Goal: Book appointment/travel/reservation

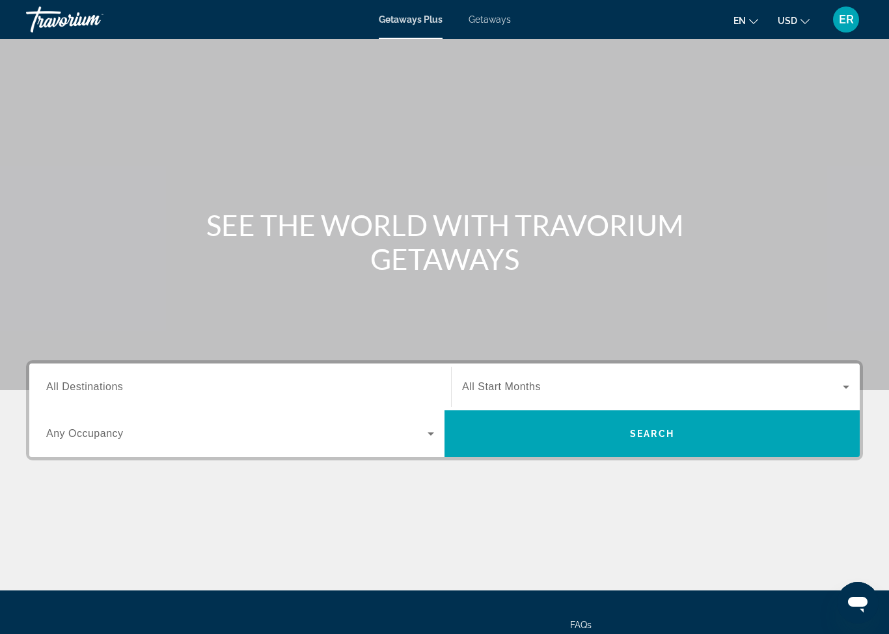
click at [292, 385] on input "Destination All Destinations" at bounding box center [240, 388] width 388 height 16
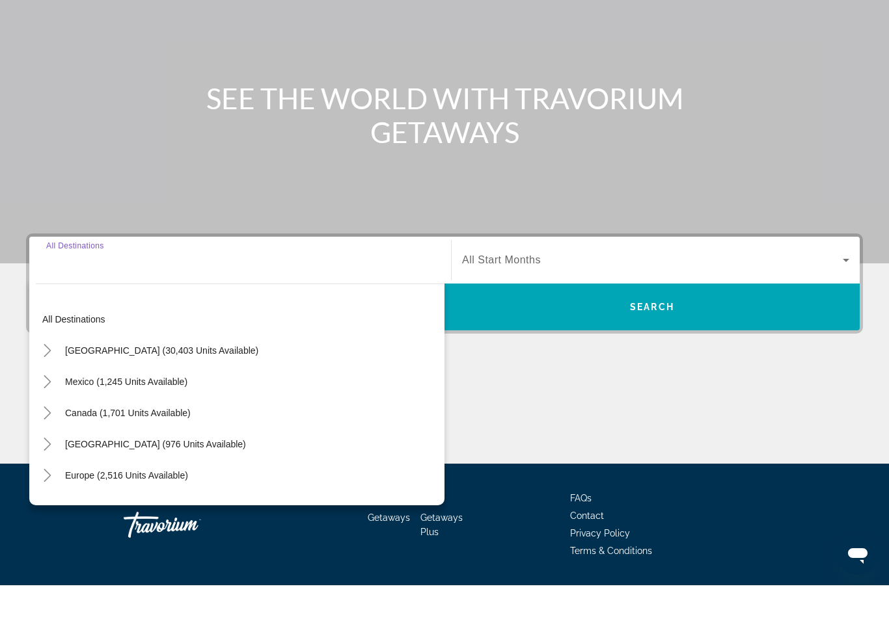
scroll to position [116, 0]
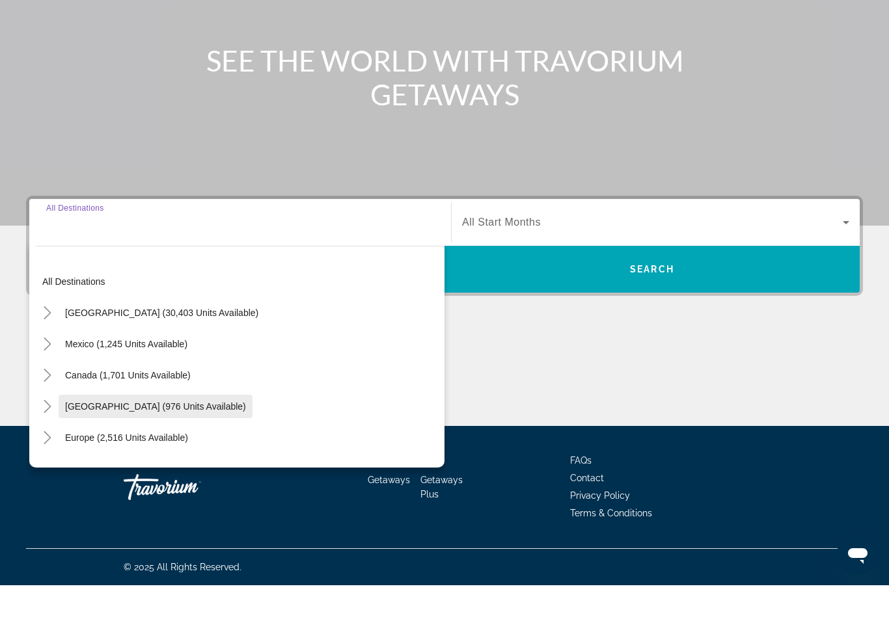
click at [122, 450] on span "[GEOGRAPHIC_DATA] (976 units available)" at bounding box center [155, 455] width 181 height 10
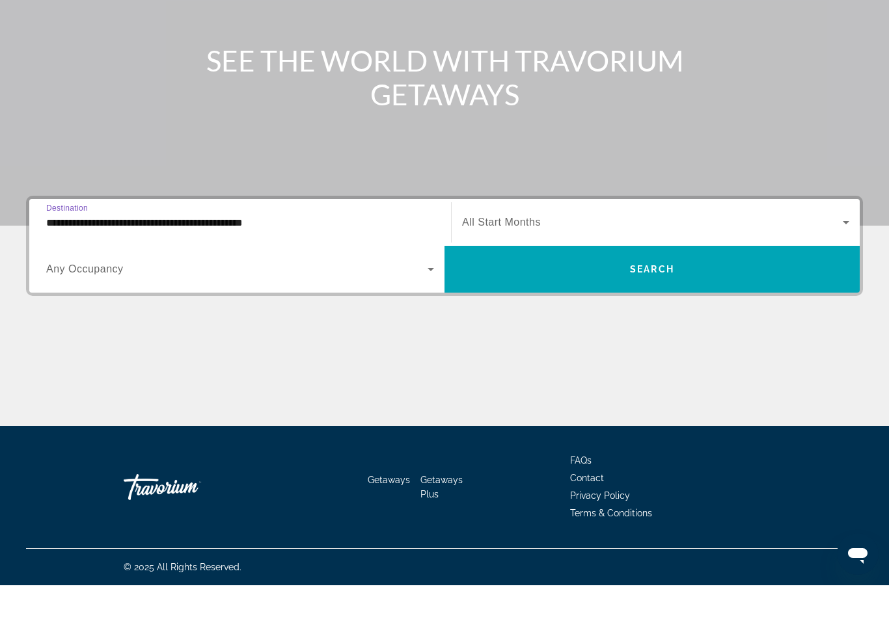
click at [245, 264] on input "**********" at bounding box center [240, 272] width 388 height 16
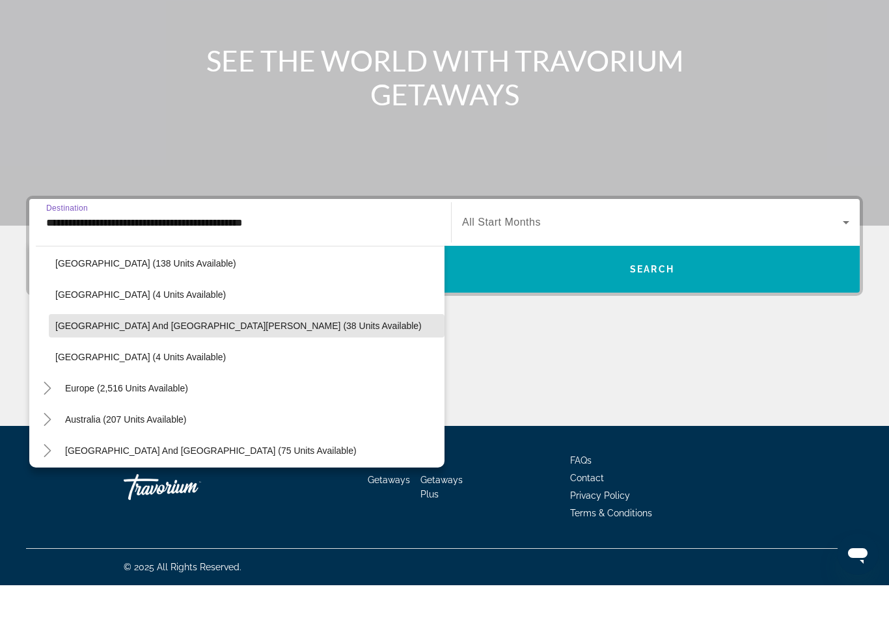
scroll to position [269, 0]
click at [202, 359] on span "Search widget" at bounding box center [247, 374] width 396 height 31
type input "**********"
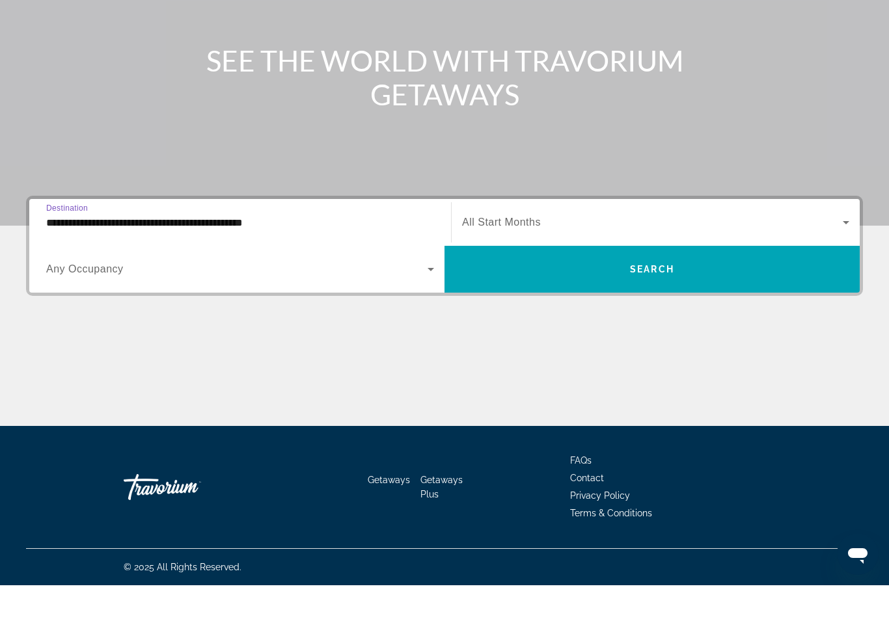
click at [542, 264] on span "Search widget" at bounding box center [652, 272] width 381 height 16
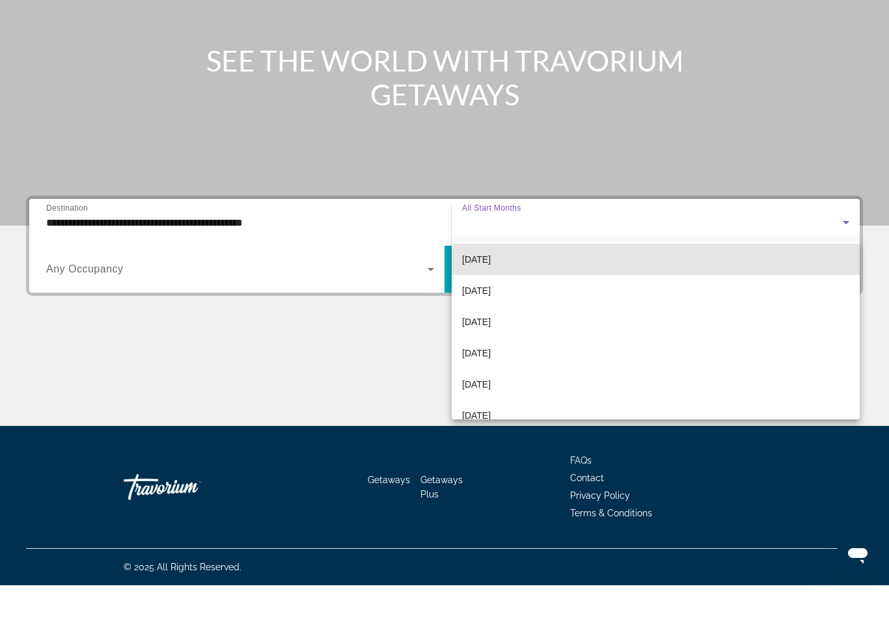
scroll to position [135, 0]
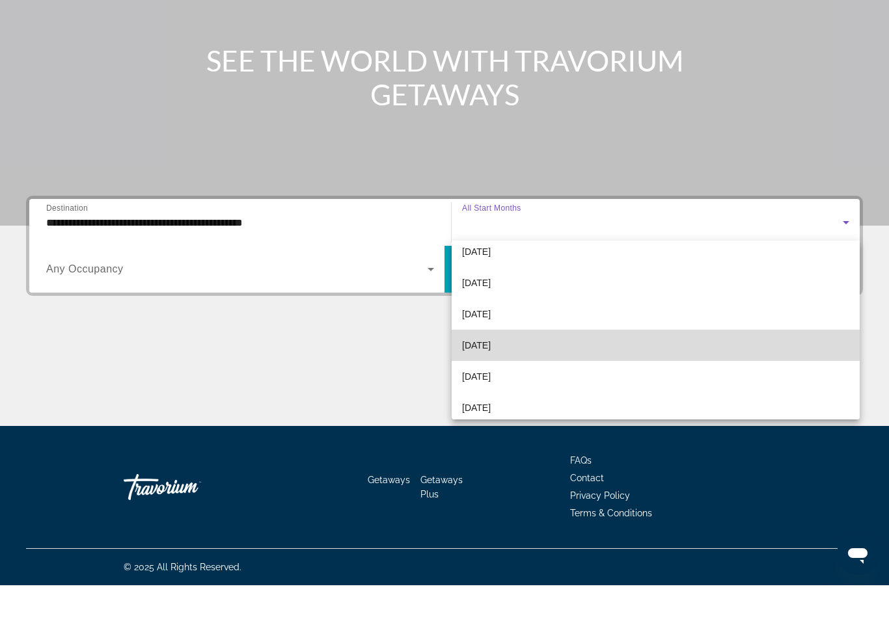
click at [491, 387] on span "[DATE]" at bounding box center [476, 395] width 29 height 16
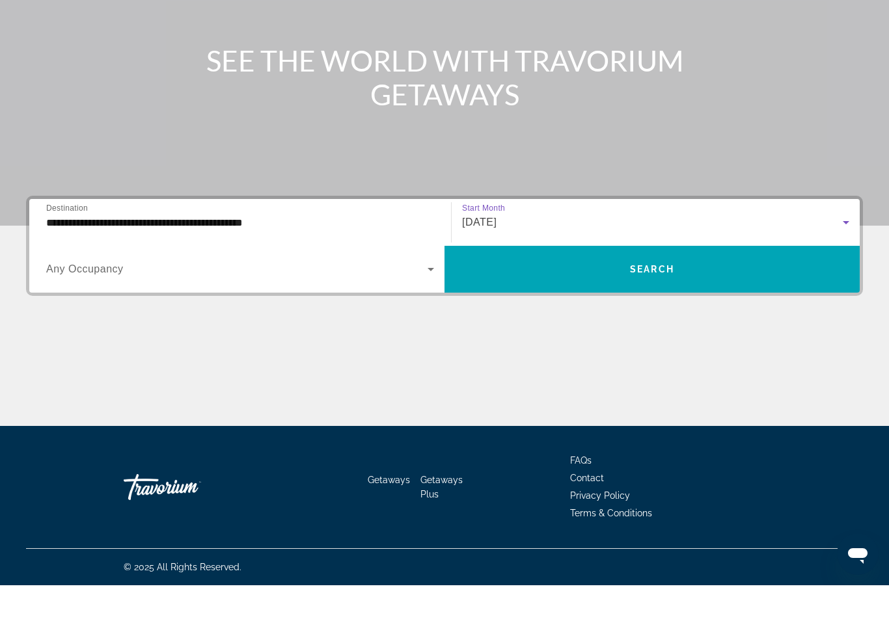
click at [265, 310] on span "Search widget" at bounding box center [236, 318] width 381 height 16
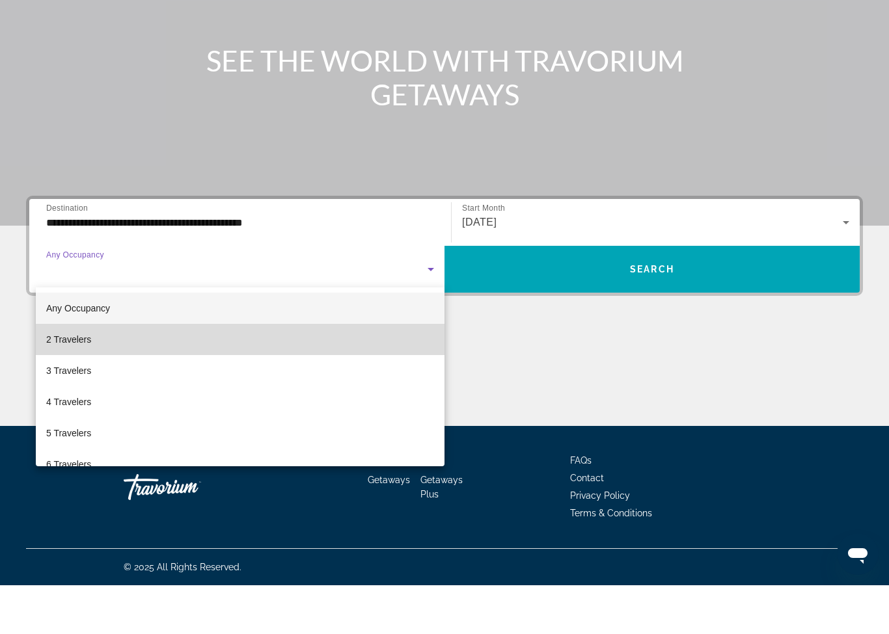
click at [85, 381] on span "2 Travelers" at bounding box center [68, 389] width 45 height 16
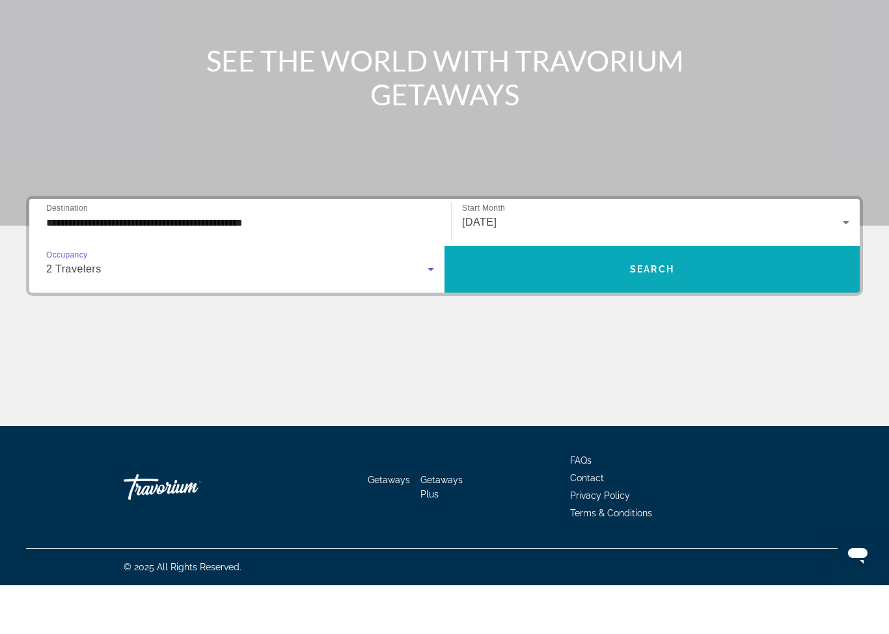
click at [626, 303] on span "Search widget" at bounding box center [651, 318] width 415 height 31
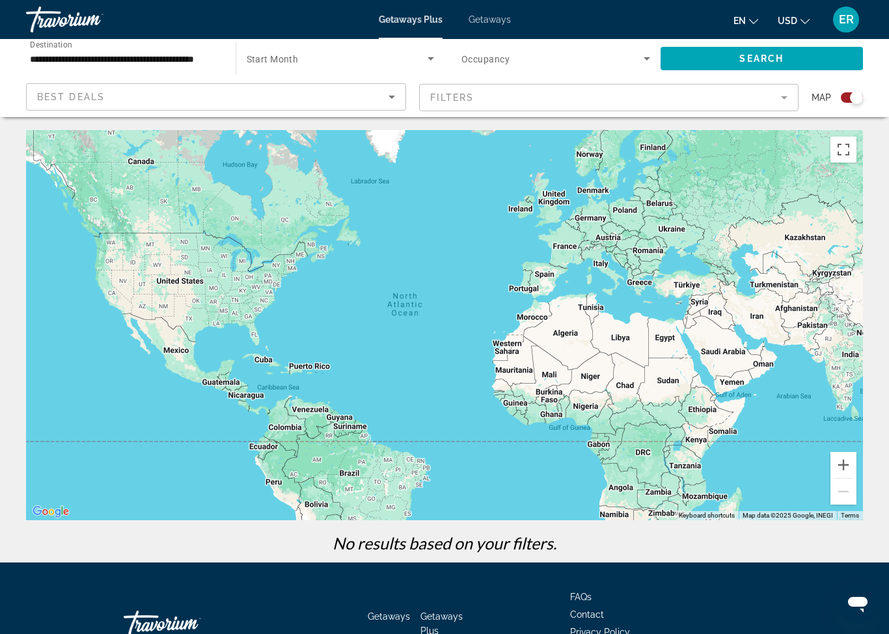
click at [178, 66] on input "**********" at bounding box center [124, 59] width 189 height 16
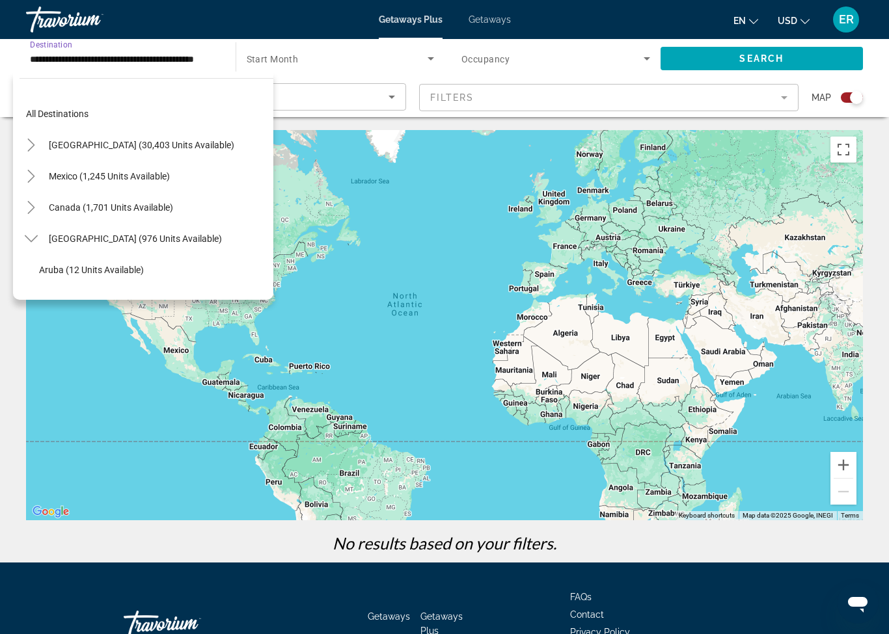
scroll to position [234, 0]
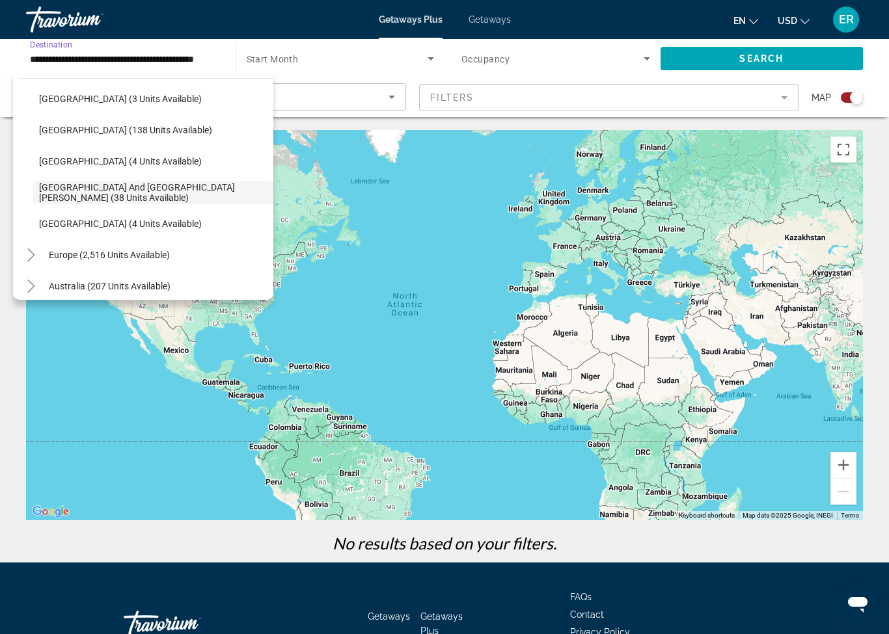
click at [345, 56] on span "Search widget" at bounding box center [338, 59] width 182 height 16
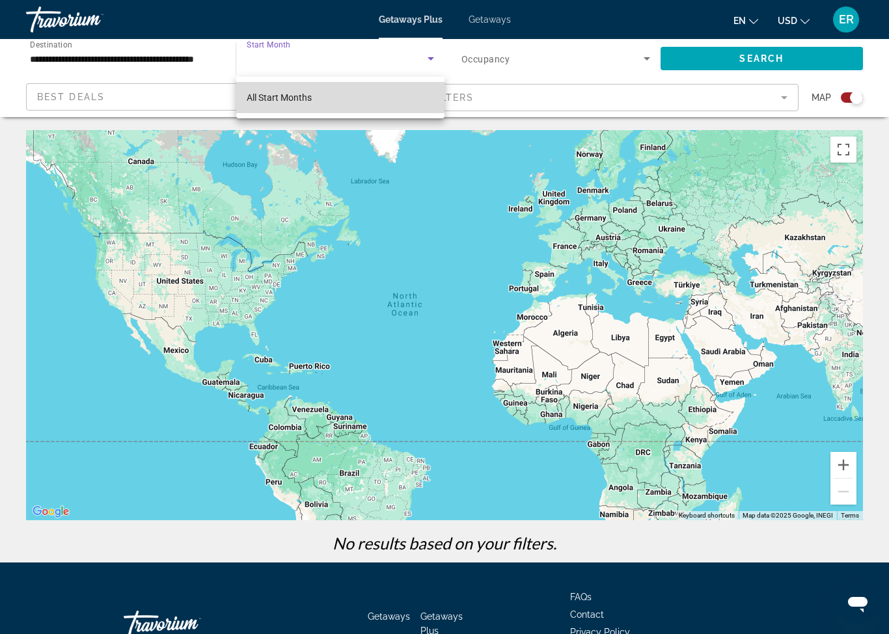
click at [360, 97] on mat-option "All Start Months" at bounding box center [340, 97] width 209 height 31
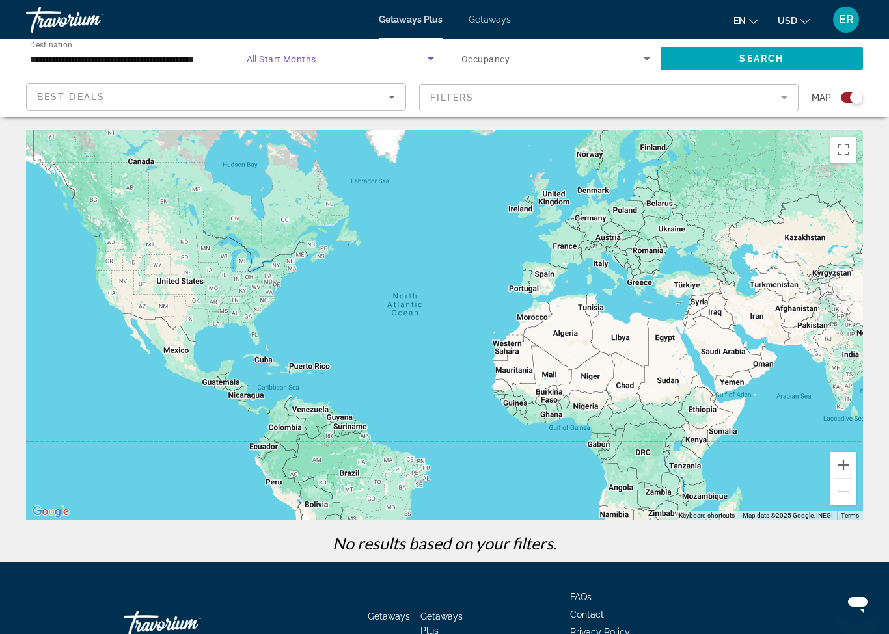
click at [573, 55] on span "Search widget" at bounding box center [552, 59] width 182 height 16
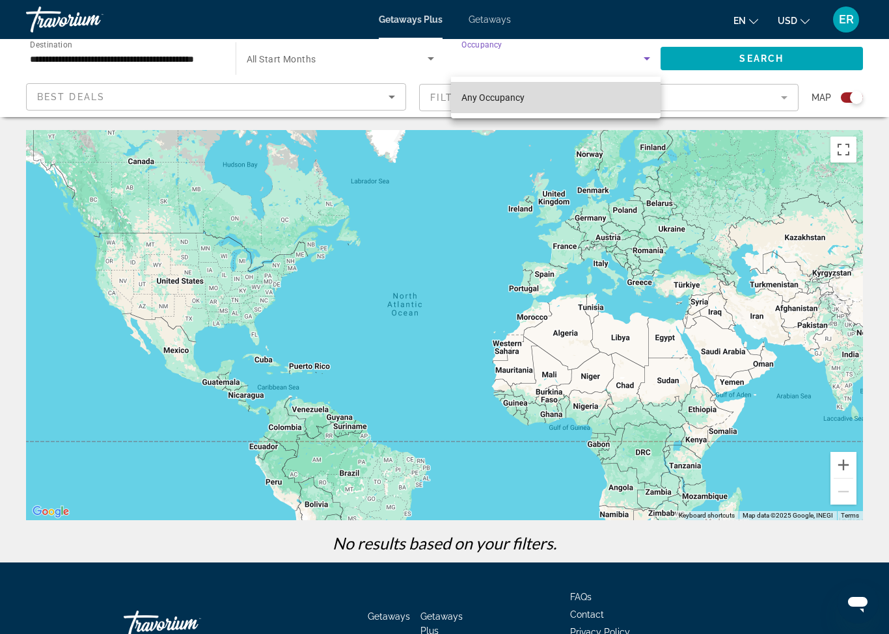
click at [564, 102] on mat-option "Any Occupancy" at bounding box center [556, 97] width 210 height 31
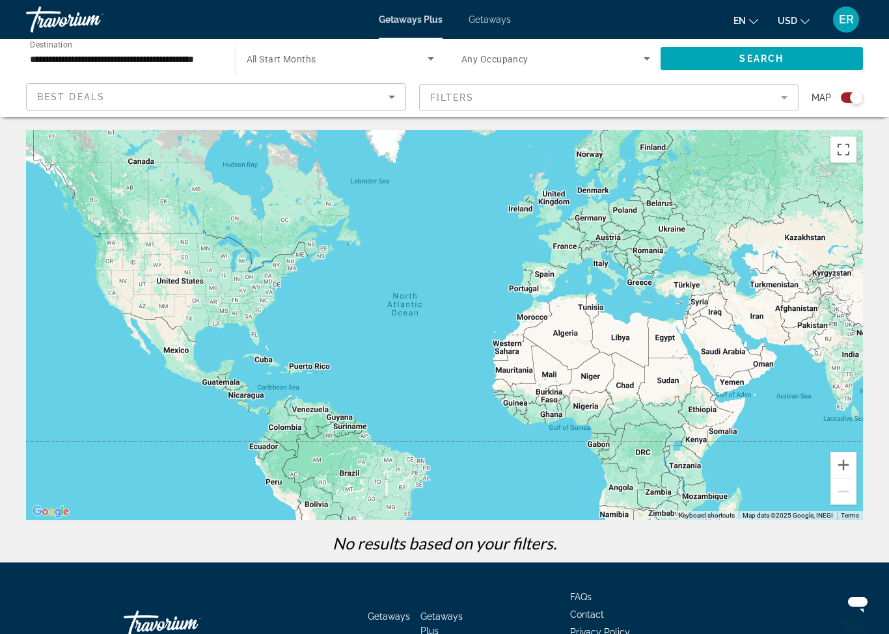
click at [394, 105] on icon "Sort by" at bounding box center [392, 97] width 16 height 16
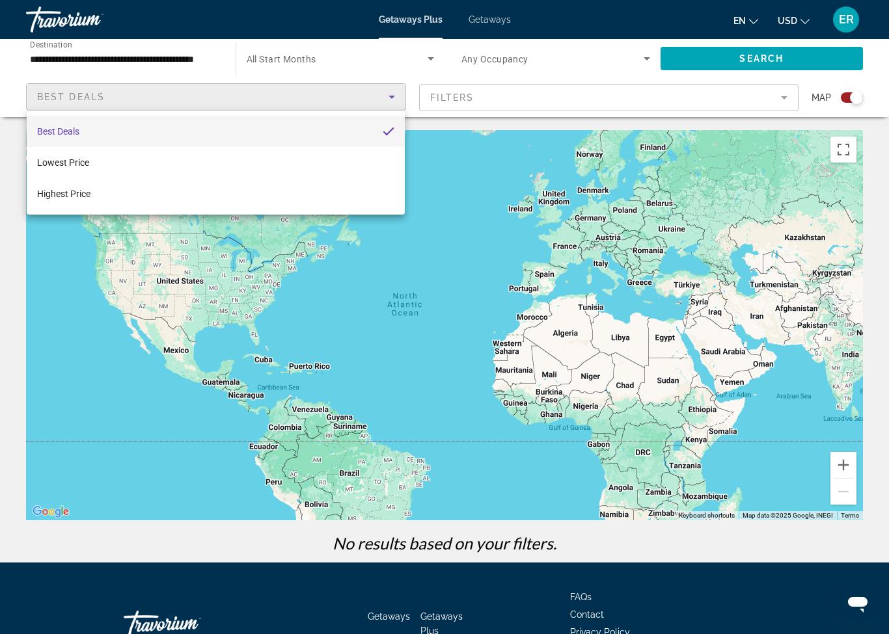
click at [565, 87] on div at bounding box center [444, 317] width 889 height 634
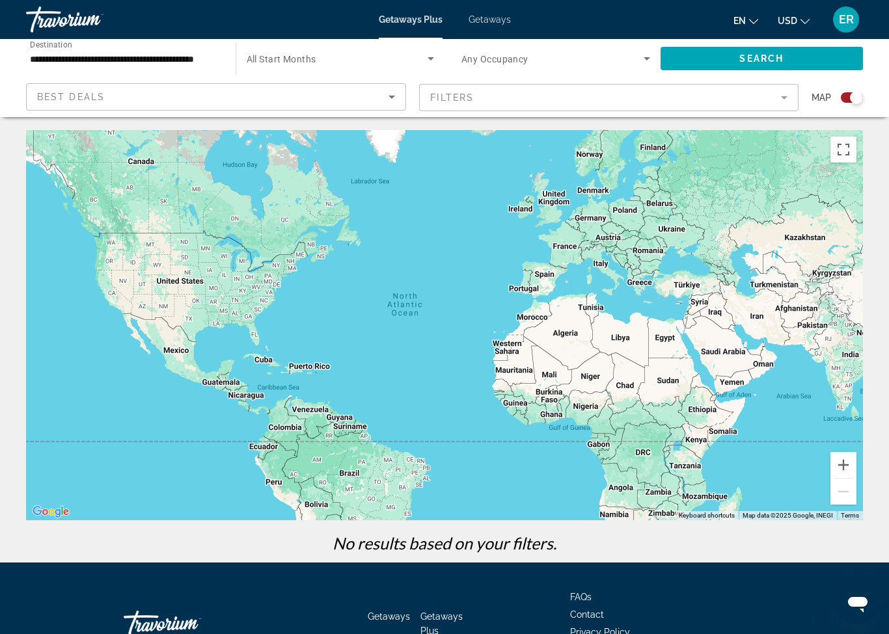
click at [520, 107] on mat-form-field "Filters" at bounding box center [609, 97] width 380 height 27
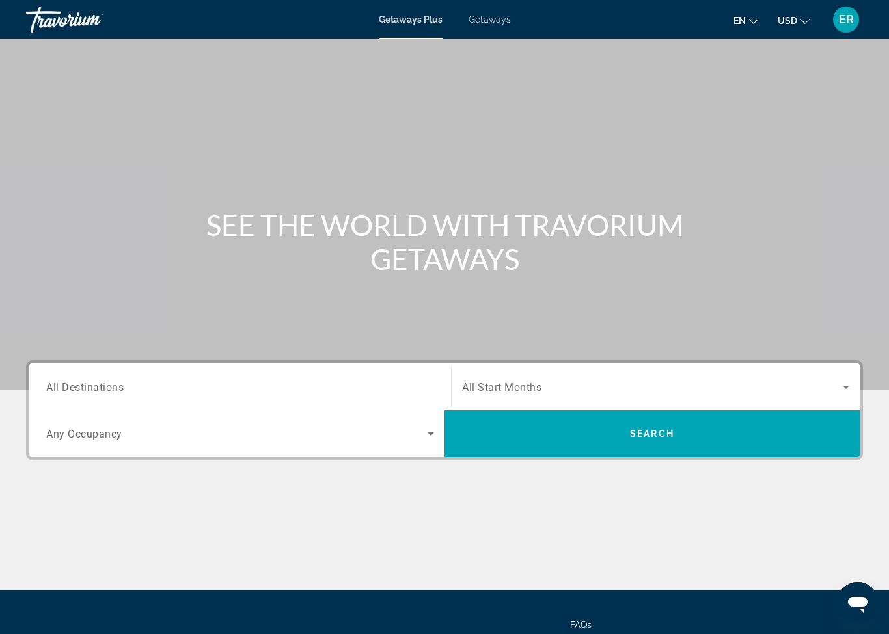
click at [116, 389] on span "All Destinations" at bounding box center [84, 387] width 77 height 12
click at [116, 389] on input "Destination All Destinations" at bounding box center [240, 388] width 388 height 16
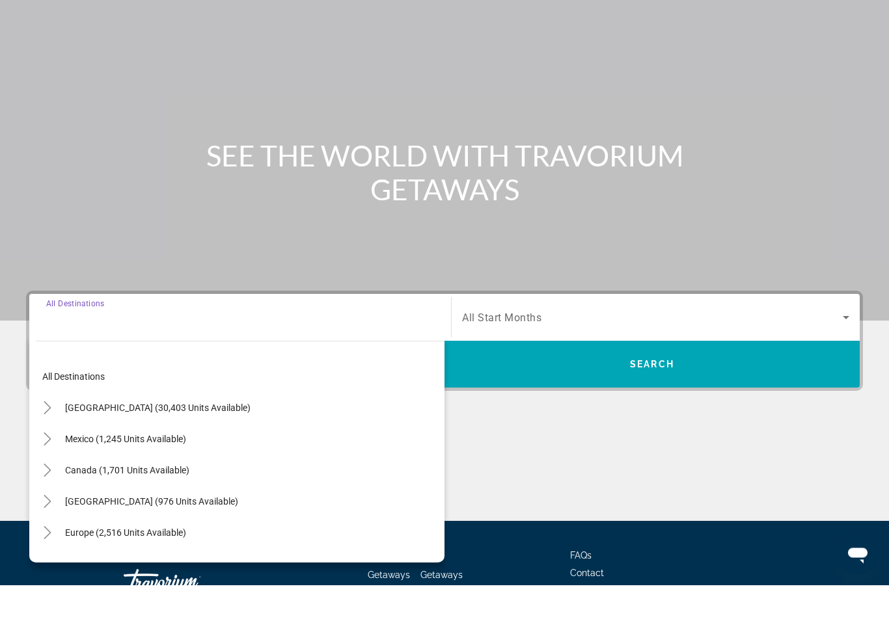
scroll to position [116, 0]
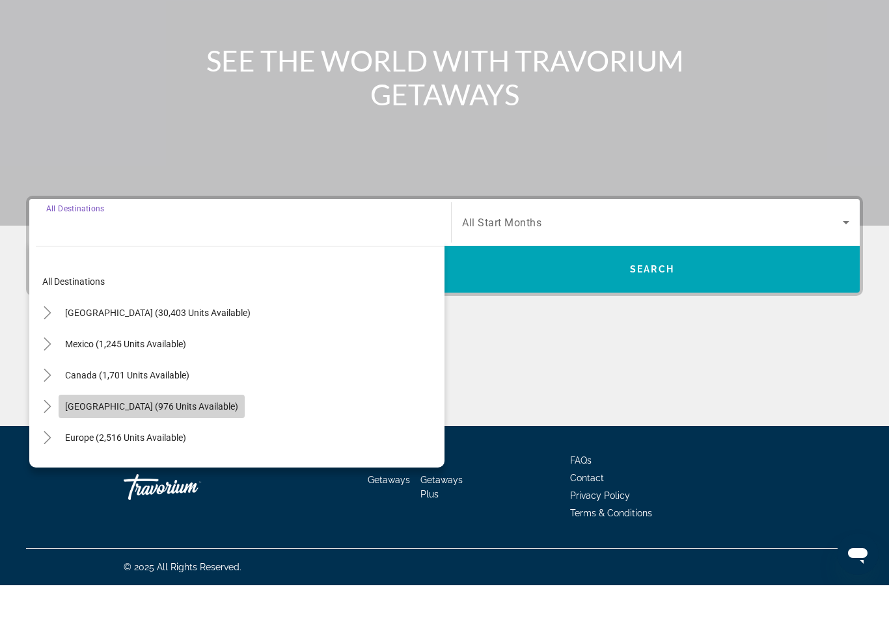
click at [185, 450] on span "[GEOGRAPHIC_DATA] (976 units available)" at bounding box center [151, 455] width 173 height 10
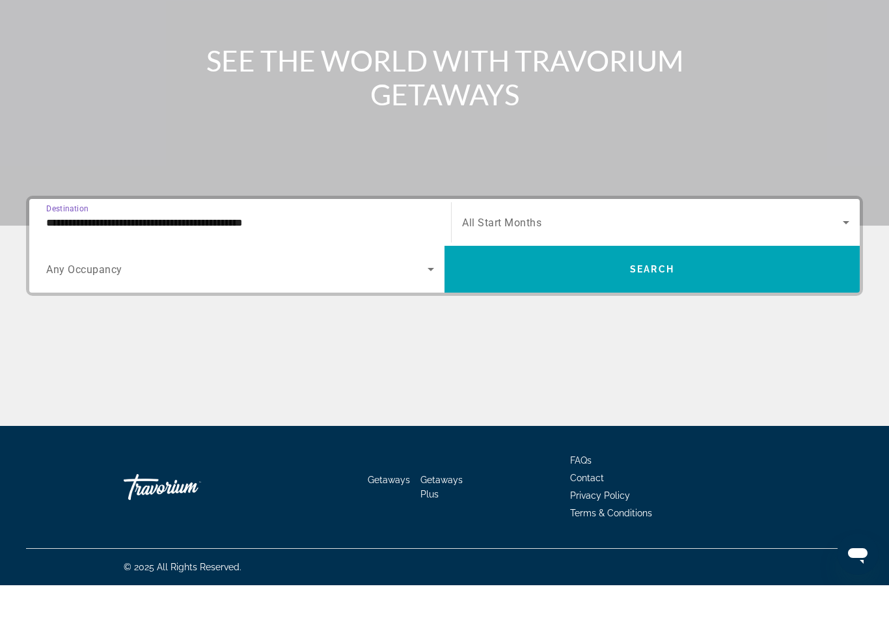
click at [241, 264] on input "**********" at bounding box center [240, 272] width 388 height 16
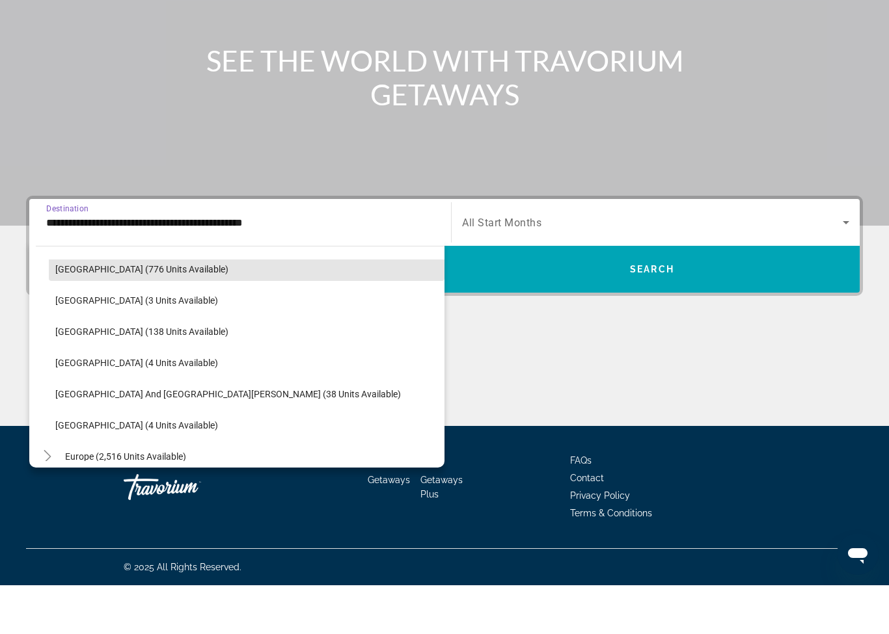
scroll to position [202, 0]
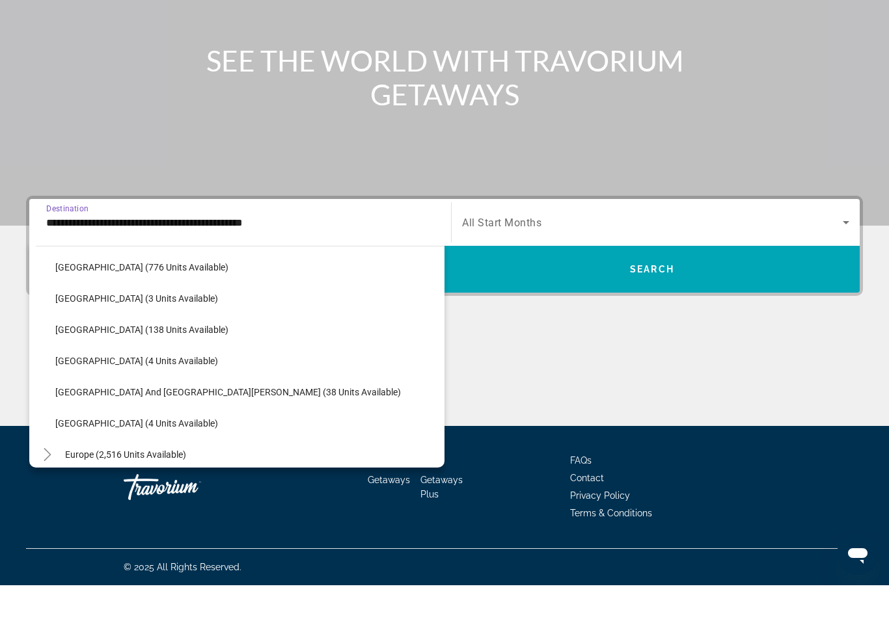
click at [220, 264] on input "**********" at bounding box center [240, 272] width 388 height 16
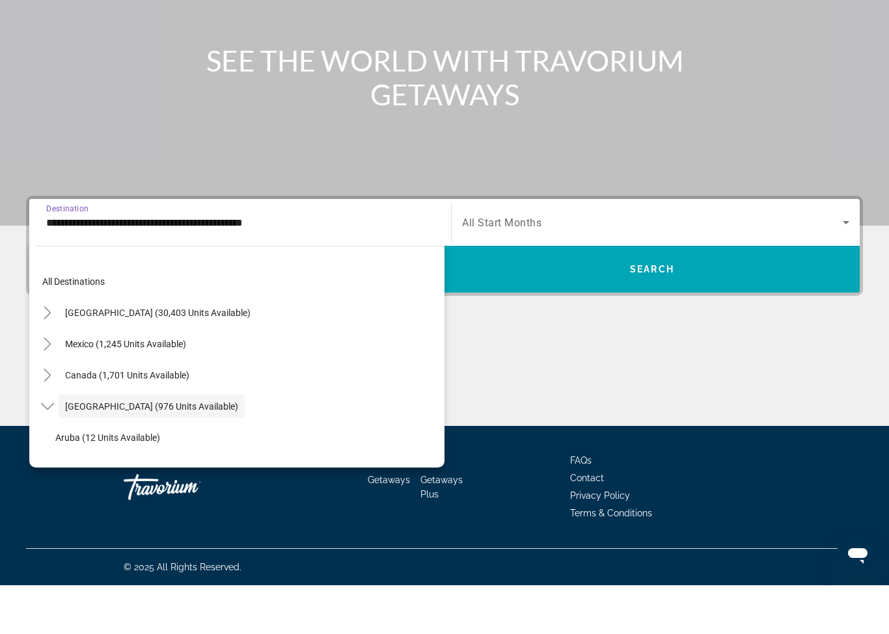
scroll to position [0, 0]
click at [181, 357] on span "[GEOGRAPHIC_DATA] (30,403 units available)" at bounding box center [157, 362] width 185 height 10
type input "**********"
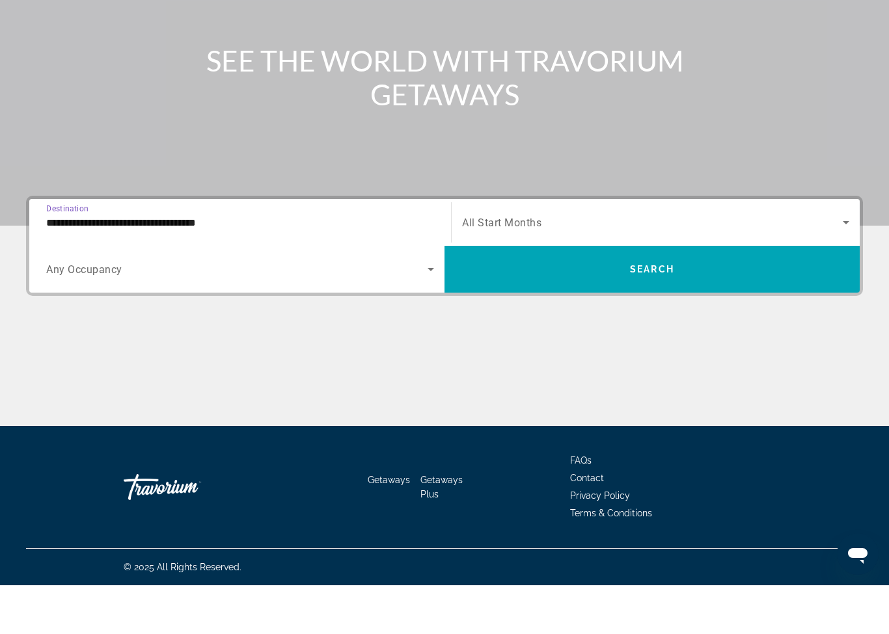
click at [671, 264] on span "Search widget" at bounding box center [652, 272] width 381 height 16
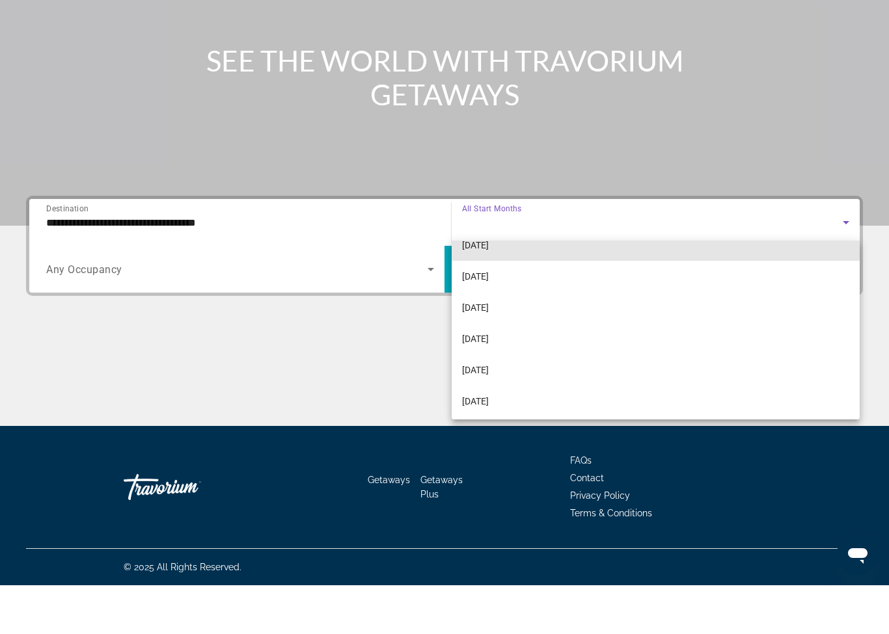
scroll to position [143, 0]
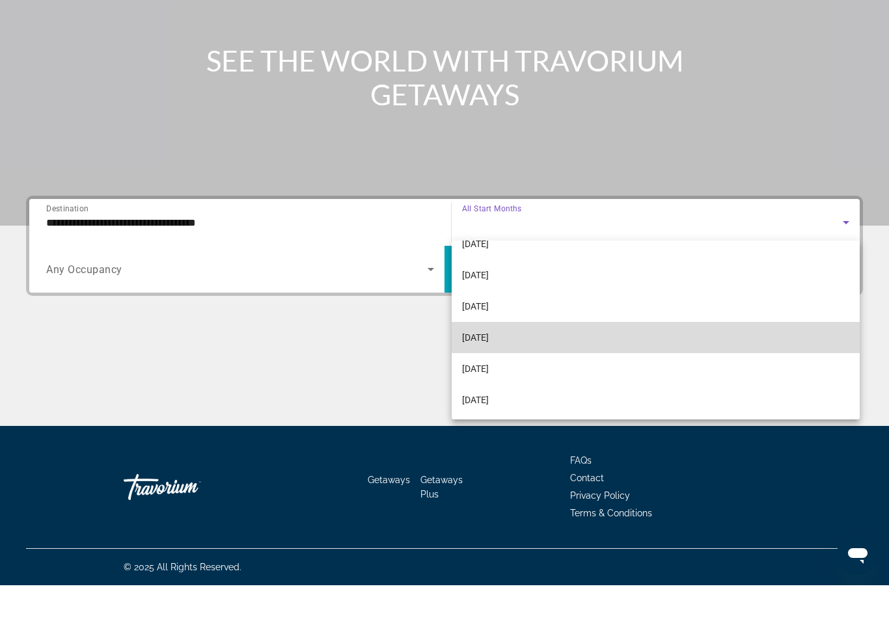
click at [489, 379] on span "[DATE]" at bounding box center [475, 387] width 27 height 16
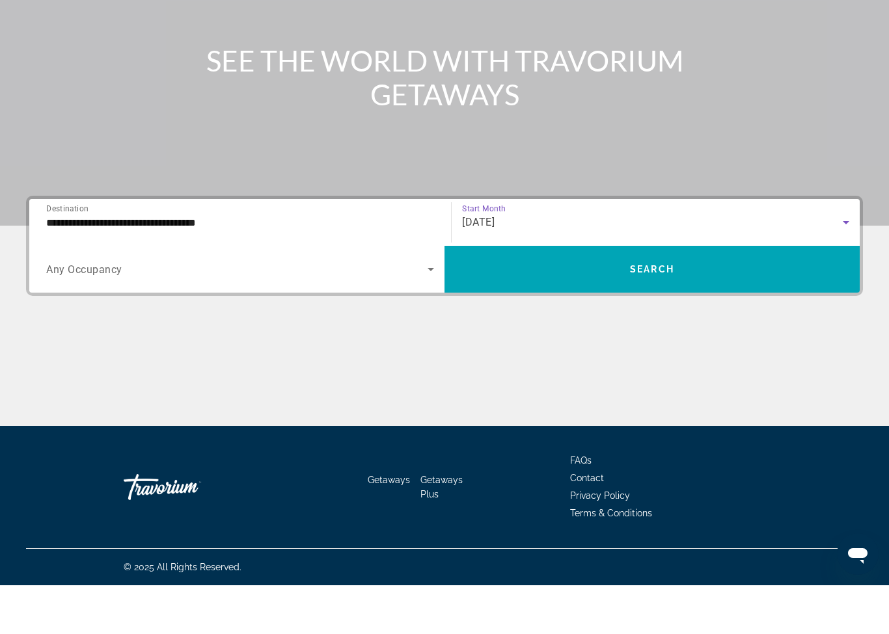
click at [132, 310] on span "Search widget" at bounding box center [236, 318] width 381 height 16
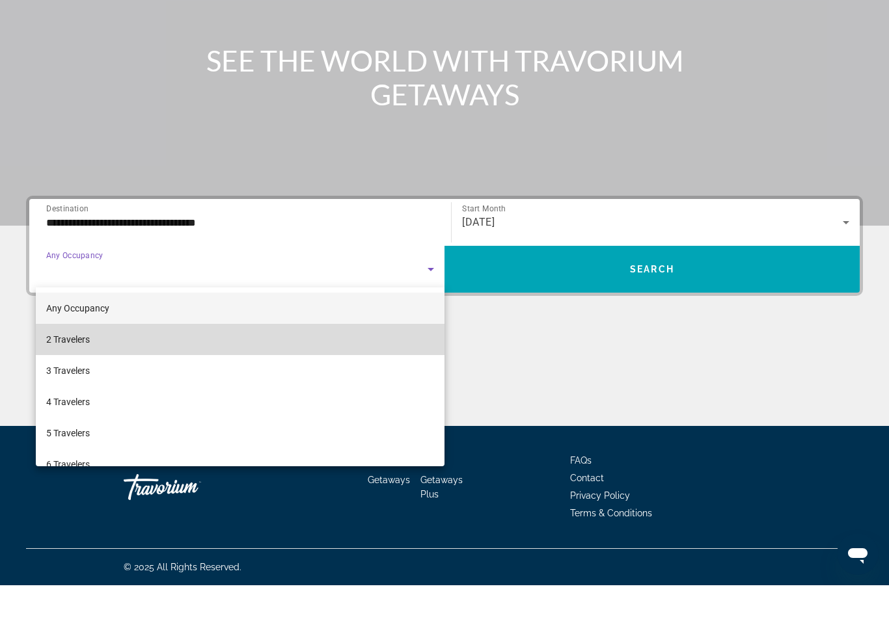
click at [77, 381] on span "2 Travelers" at bounding box center [68, 389] width 44 height 16
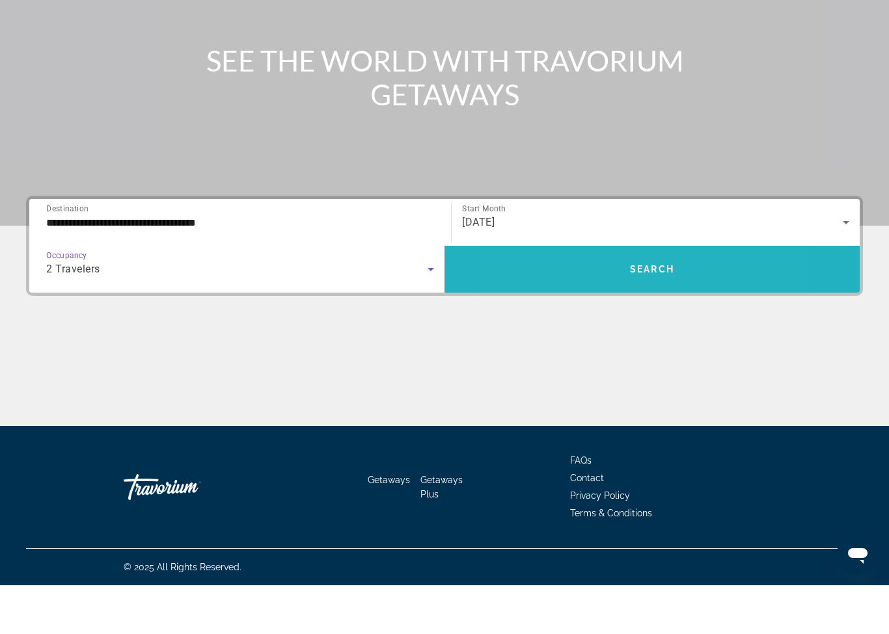
click at [587, 303] on span "Search widget" at bounding box center [651, 318] width 415 height 31
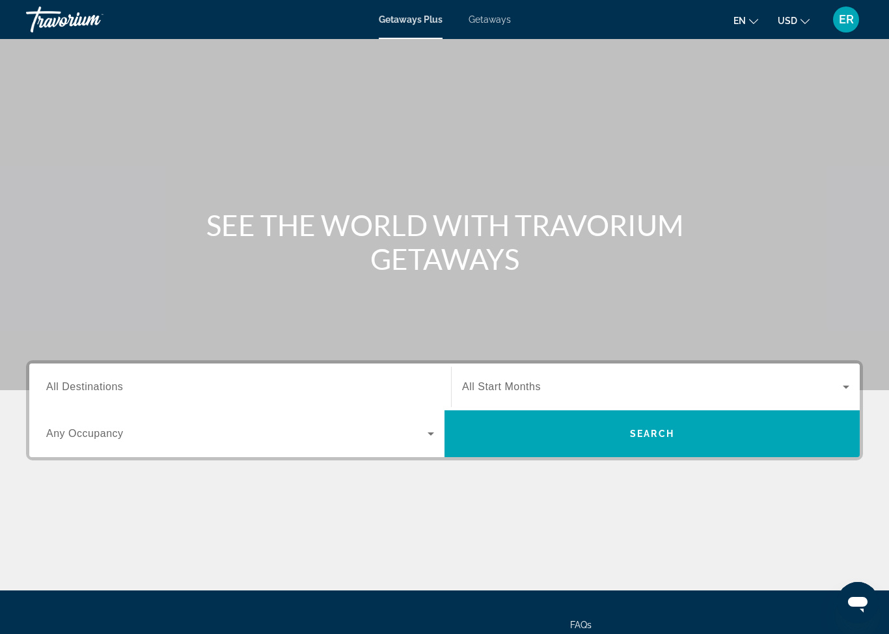
click at [118, 380] on input "Destination All Destinations" at bounding box center [240, 388] width 388 height 16
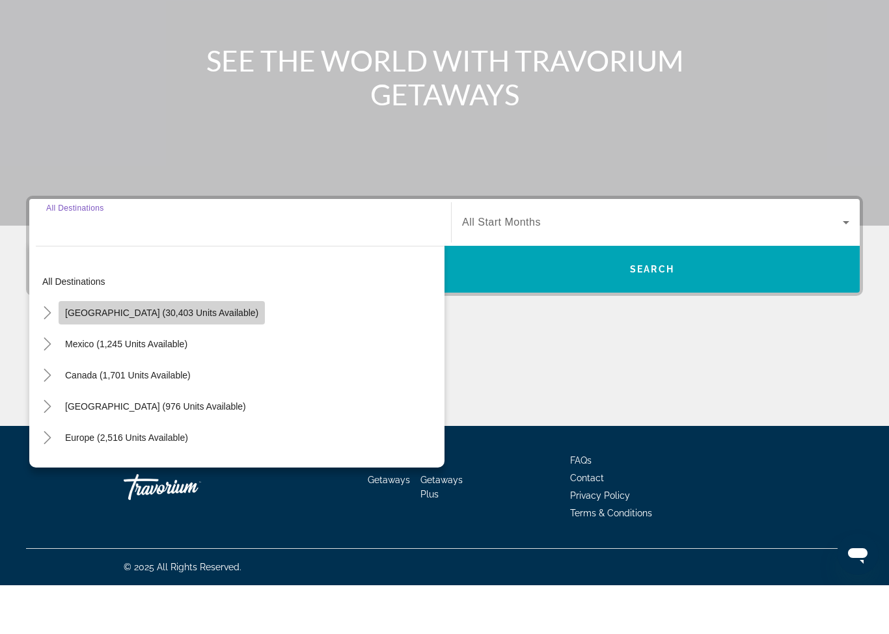
click at [191, 346] on span "Search widget" at bounding box center [162, 361] width 206 height 31
type input "**********"
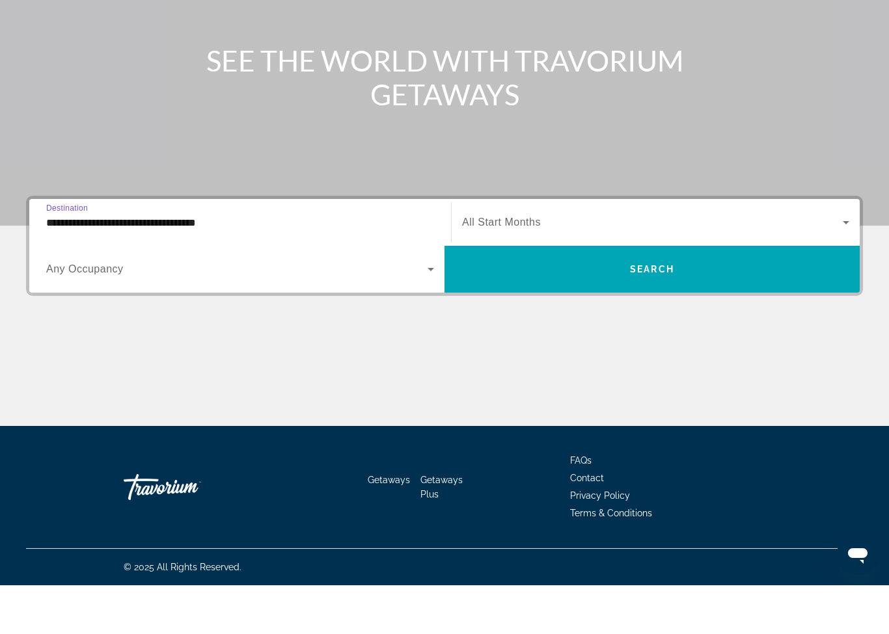
click at [527, 264] on span "Search widget" at bounding box center [652, 272] width 381 height 16
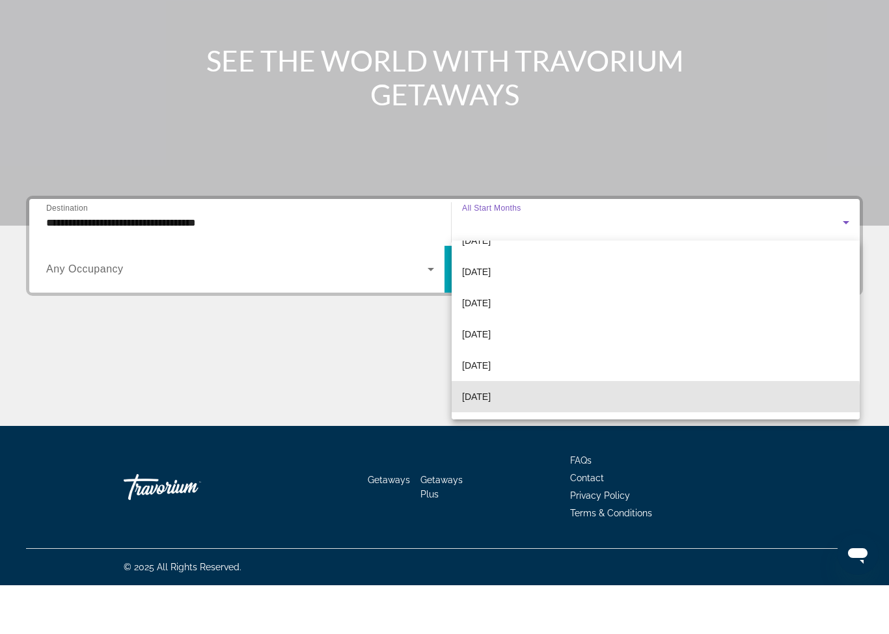
scroll to position [205, 0]
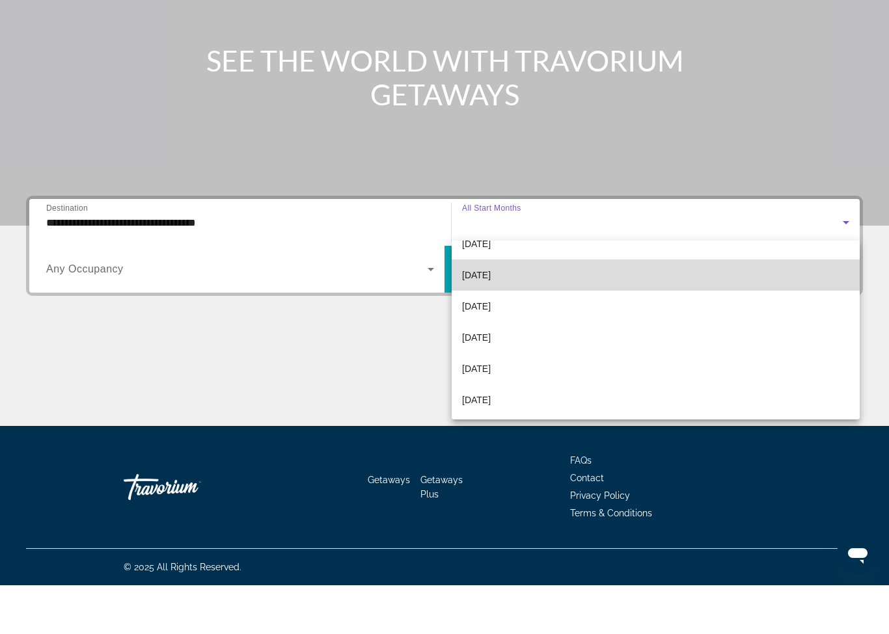
click at [491, 316] on span "[DATE]" at bounding box center [476, 324] width 29 height 16
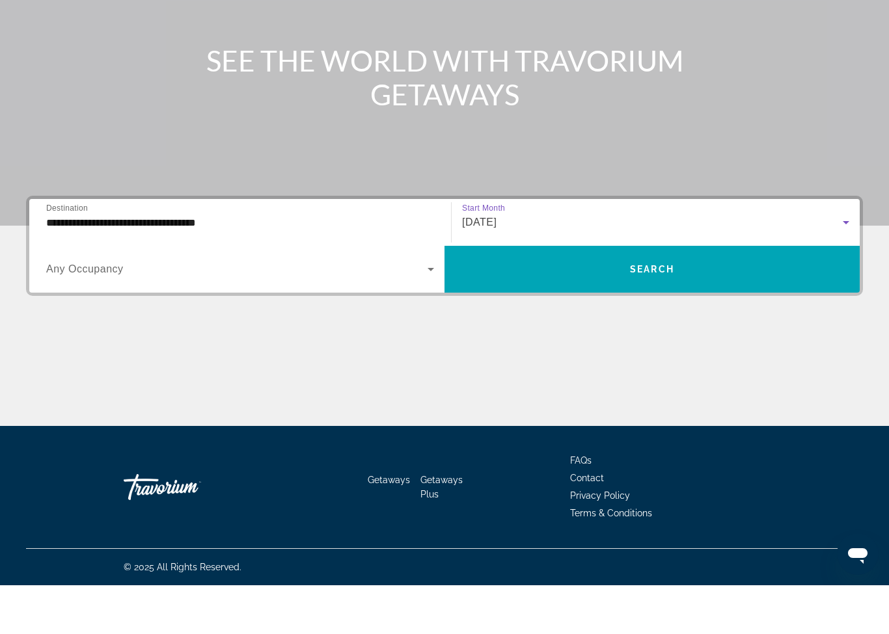
click at [274, 310] on span "Search widget" at bounding box center [236, 318] width 381 height 16
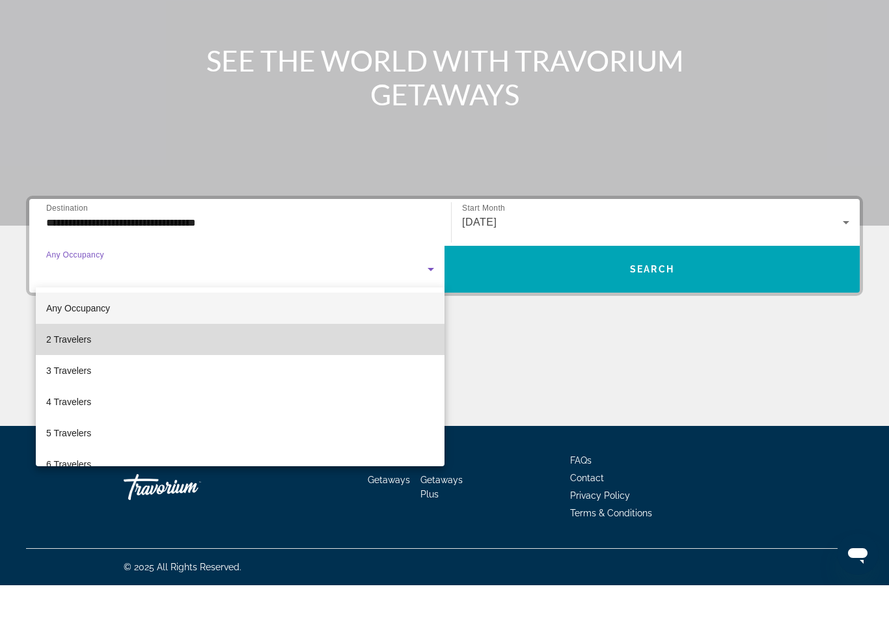
click at [89, 381] on span "2 Travelers" at bounding box center [68, 389] width 45 height 16
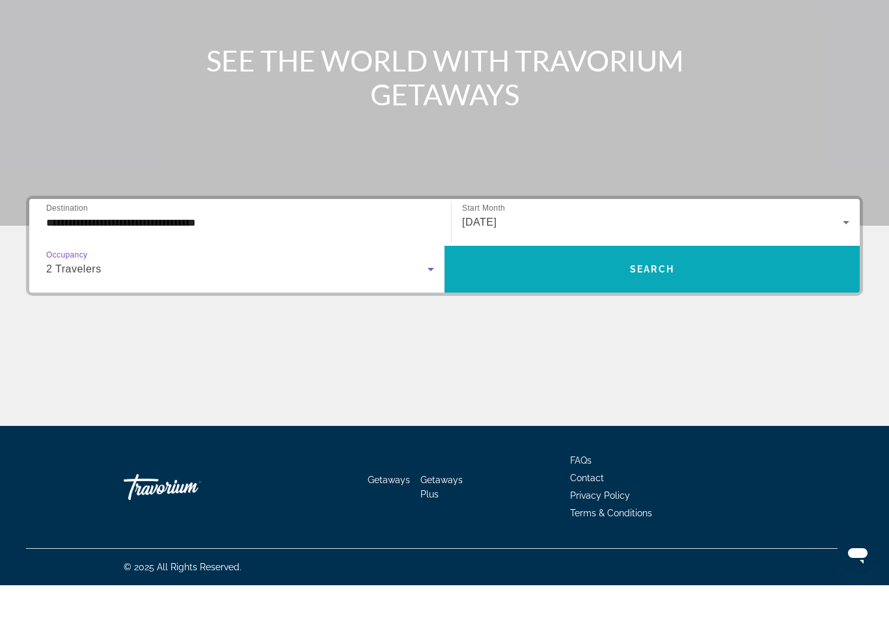
click at [645, 313] on span "Search" at bounding box center [652, 318] width 44 height 10
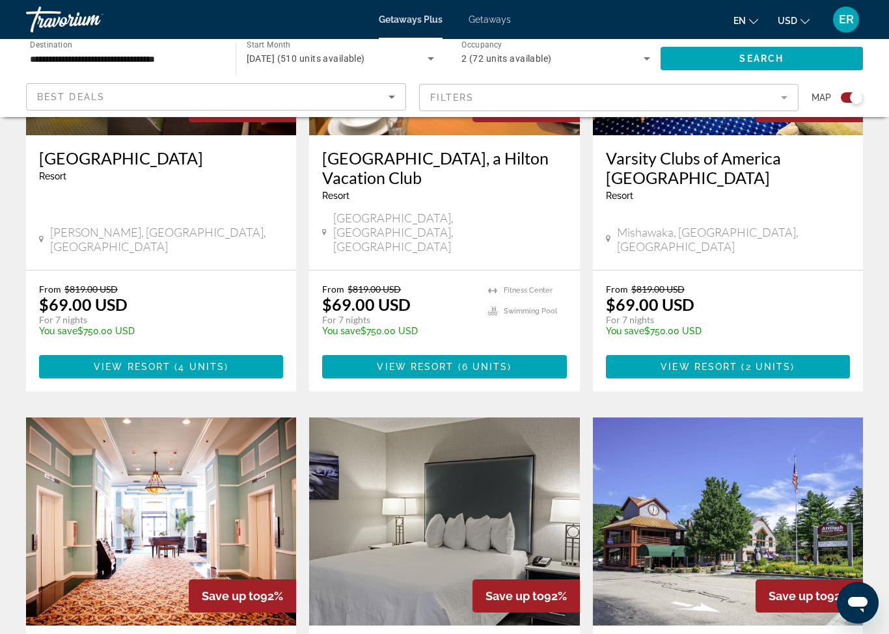
scroll to position [638, 0]
click at [776, 103] on mat-form-field "Filters" at bounding box center [609, 97] width 380 height 27
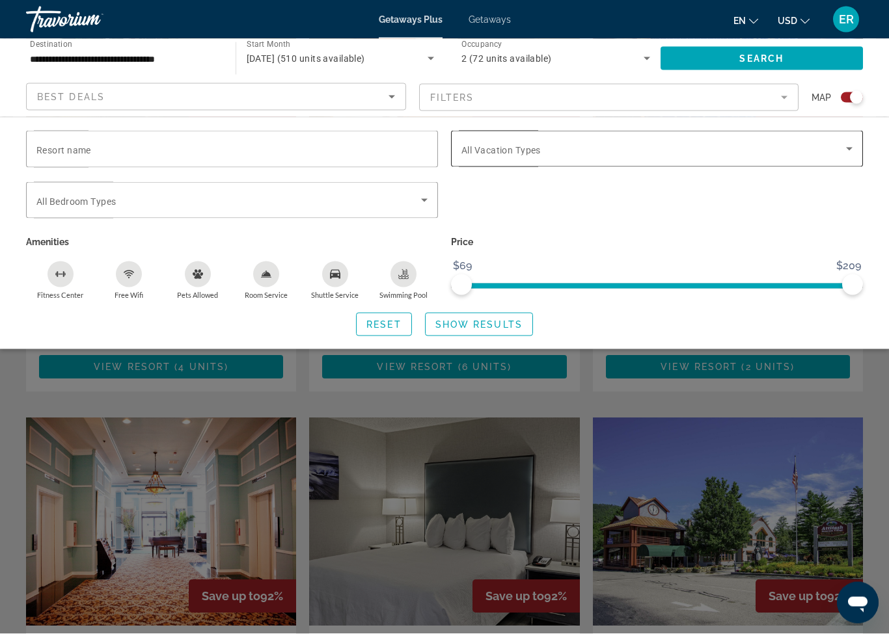
click at [841, 146] on span "Search widget" at bounding box center [653, 149] width 385 height 16
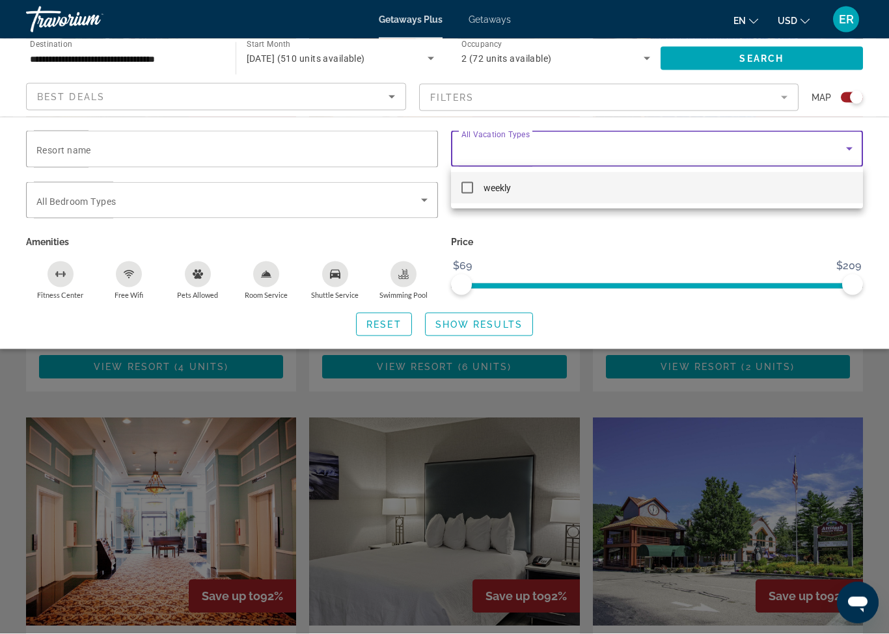
click at [780, 488] on div at bounding box center [444, 317] width 889 height 634
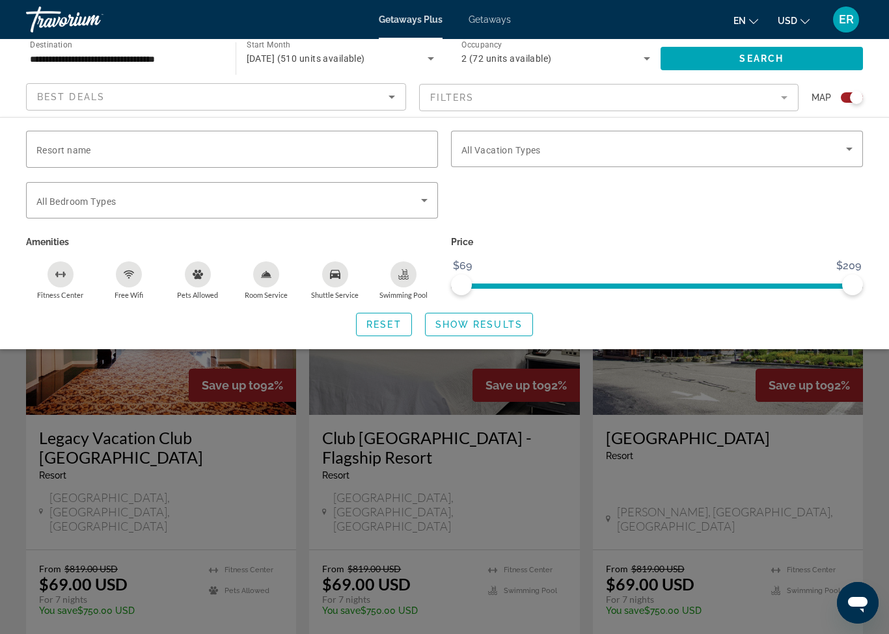
scroll to position [855, 0]
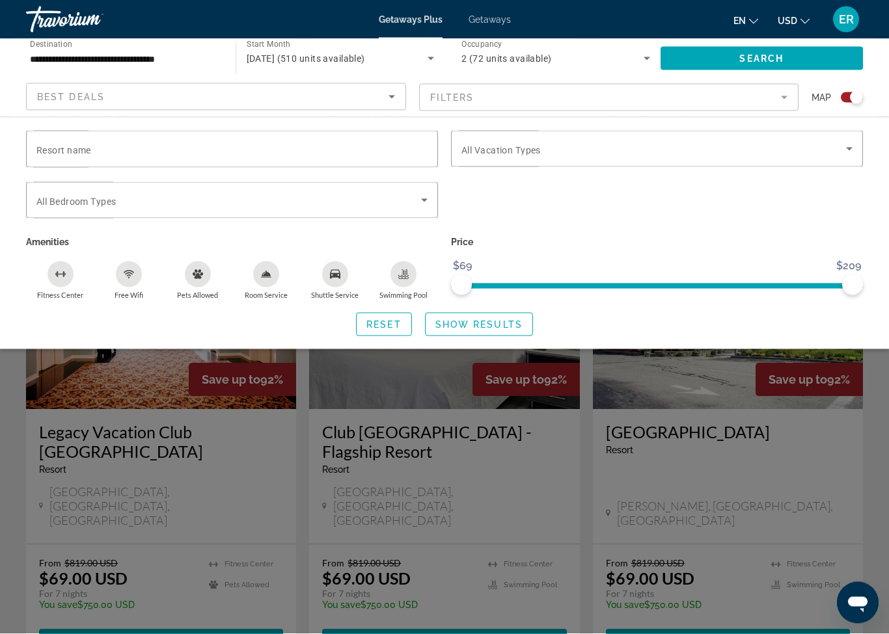
click at [663, 231] on div "Search widget" at bounding box center [656, 207] width 425 height 51
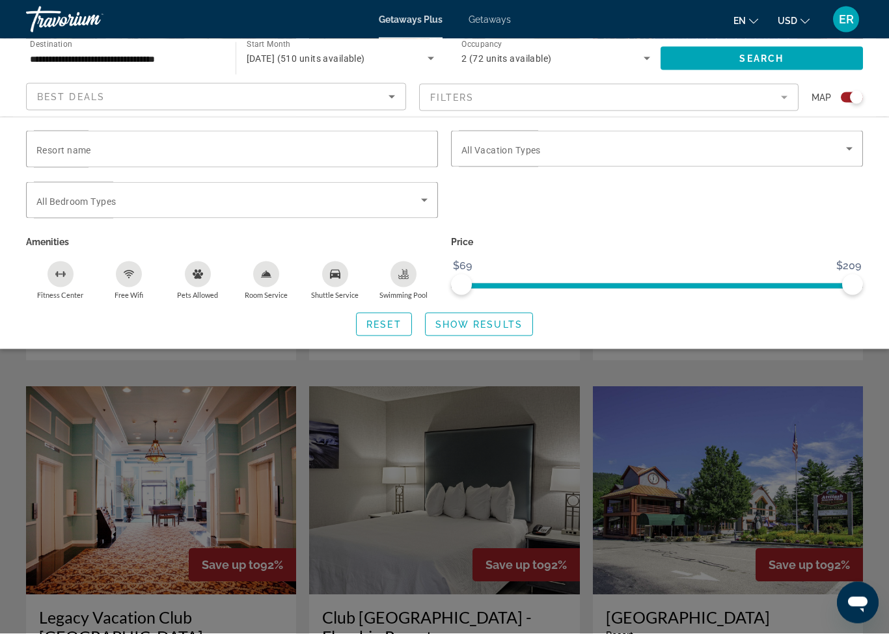
scroll to position [655, 0]
